Goal: Transaction & Acquisition: Purchase product/service

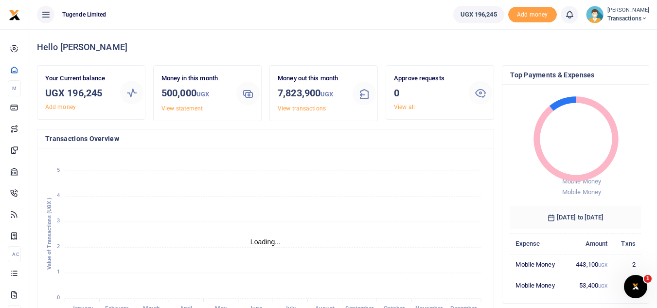
scroll to position [8, 8]
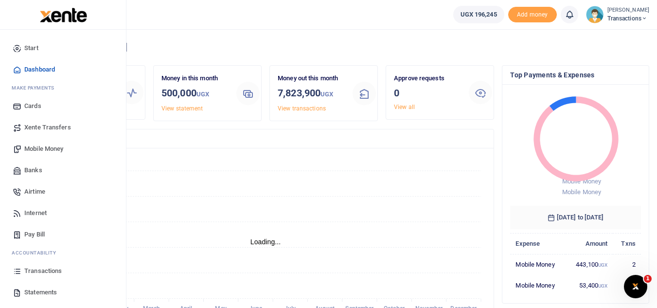
click at [44, 149] on span "Mobile Money" at bounding box center [43, 149] width 39 height 10
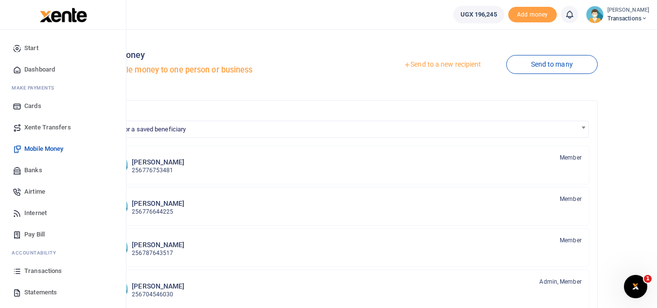
click at [42, 272] on span "Transactions" at bounding box center [42, 271] width 37 height 10
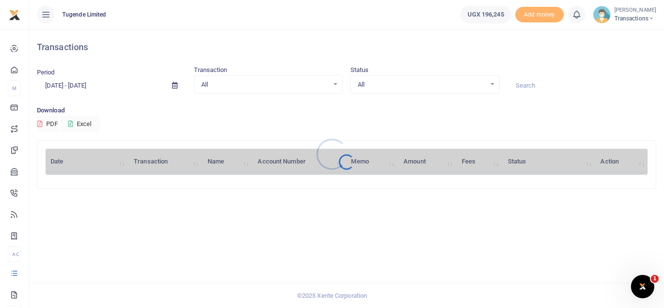
click at [529, 80] on div at bounding box center [332, 154] width 664 height 308
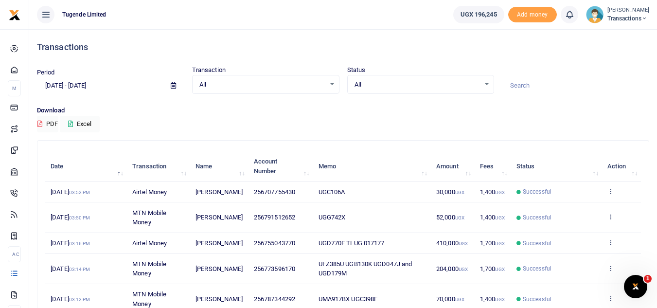
click at [527, 88] on input at bounding box center [575, 85] width 147 height 17
paste input "UGA231G"
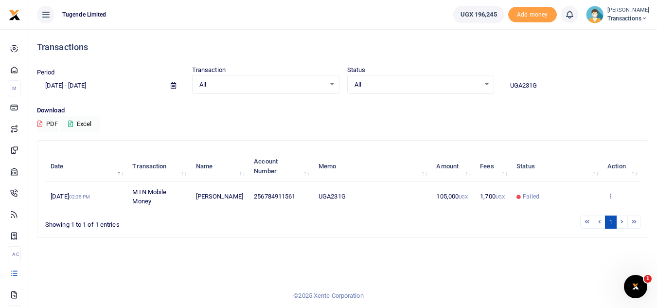
type input "UGA231G"
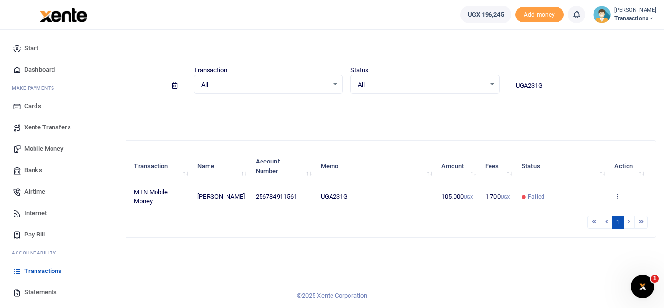
click at [29, 152] on span "Mobile Money" at bounding box center [43, 149] width 39 height 10
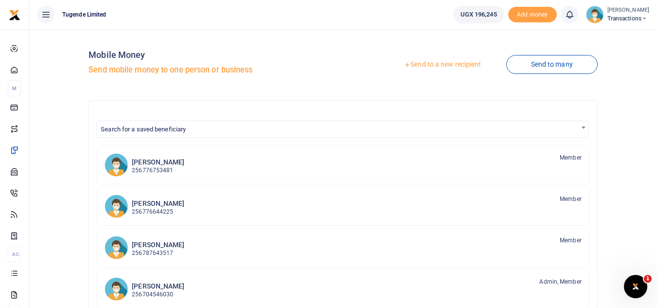
click at [410, 65] on link "Send to a new recipient" at bounding box center [442, 65] width 127 height 18
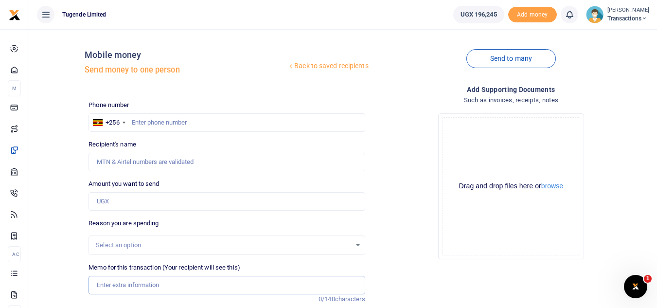
click at [118, 288] on input "Memo for this transaction (Your recipient will see this)" at bounding box center [226, 285] width 276 height 18
paste input "UGA231G"
type input "UGA231G"
click at [155, 116] on input "text" at bounding box center [226, 122] width 276 height 18
click at [181, 199] on input "Amount you want to send" at bounding box center [226, 201] width 276 height 18
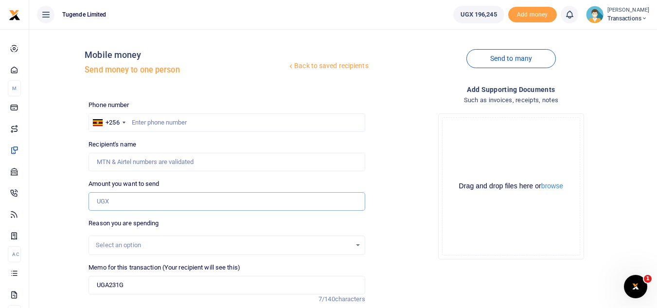
paste input "105,000"
type input "105,000"
click at [181, 118] on input "text" at bounding box center [226, 122] width 276 height 18
paste input "0784911561"
type input "0784911561"
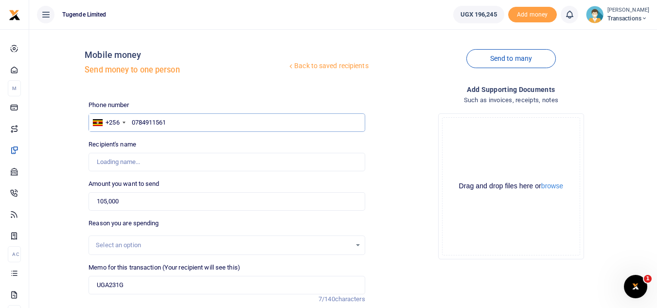
type input "Keith Kawooya"
type input "078491156"
type input "Keith Kawooya"
type input "0784911561"
click at [148, 289] on input "UGA231G" at bounding box center [226, 285] width 276 height 18
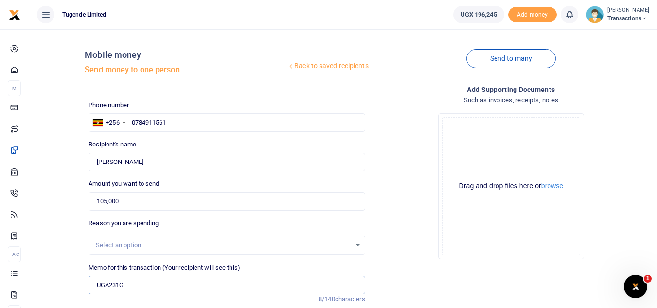
paste input "TLUG-017092"
click at [147, 289] on input "UGA231G TLUG-017092" at bounding box center [226, 285] width 276 height 18
type input "UGA231G TLUG 017092"
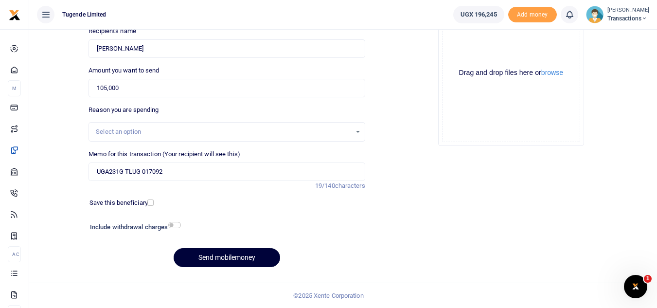
click at [233, 263] on button "Send mobilemoney" at bounding box center [227, 257] width 106 height 19
